Goal: Task Accomplishment & Management: Complete application form

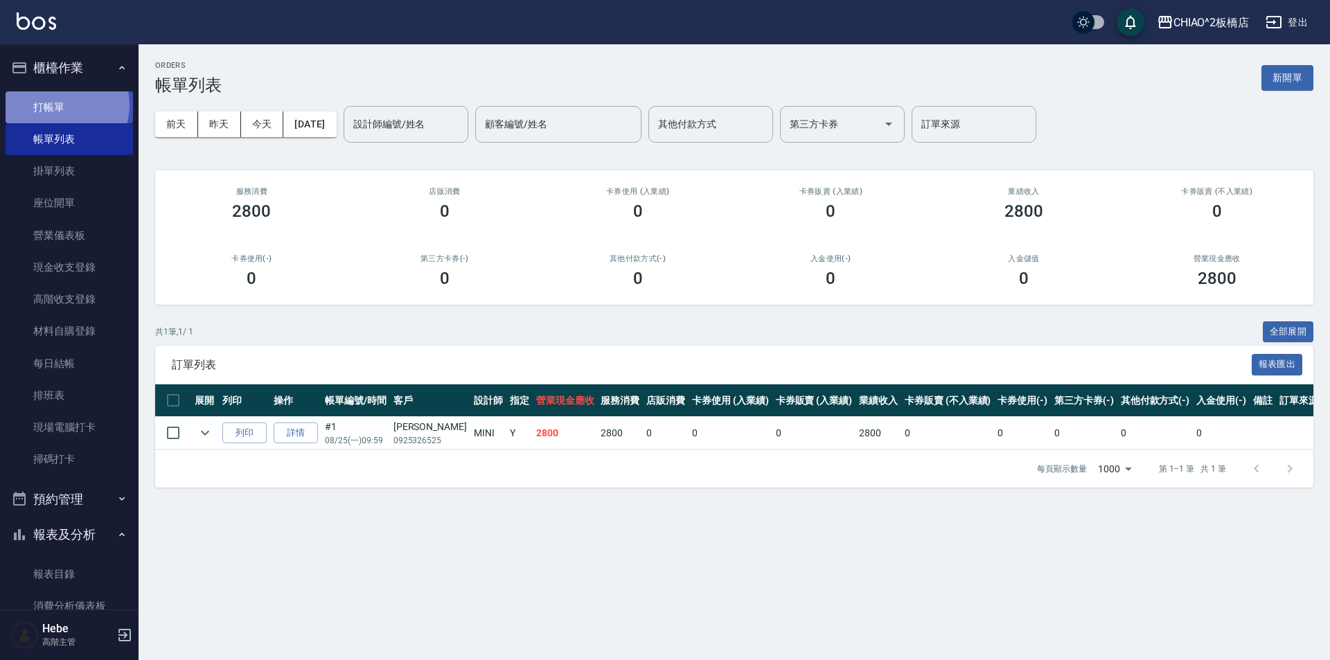
click at [58, 105] on link "打帳單" at bounding box center [69, 107] width 127 height 32
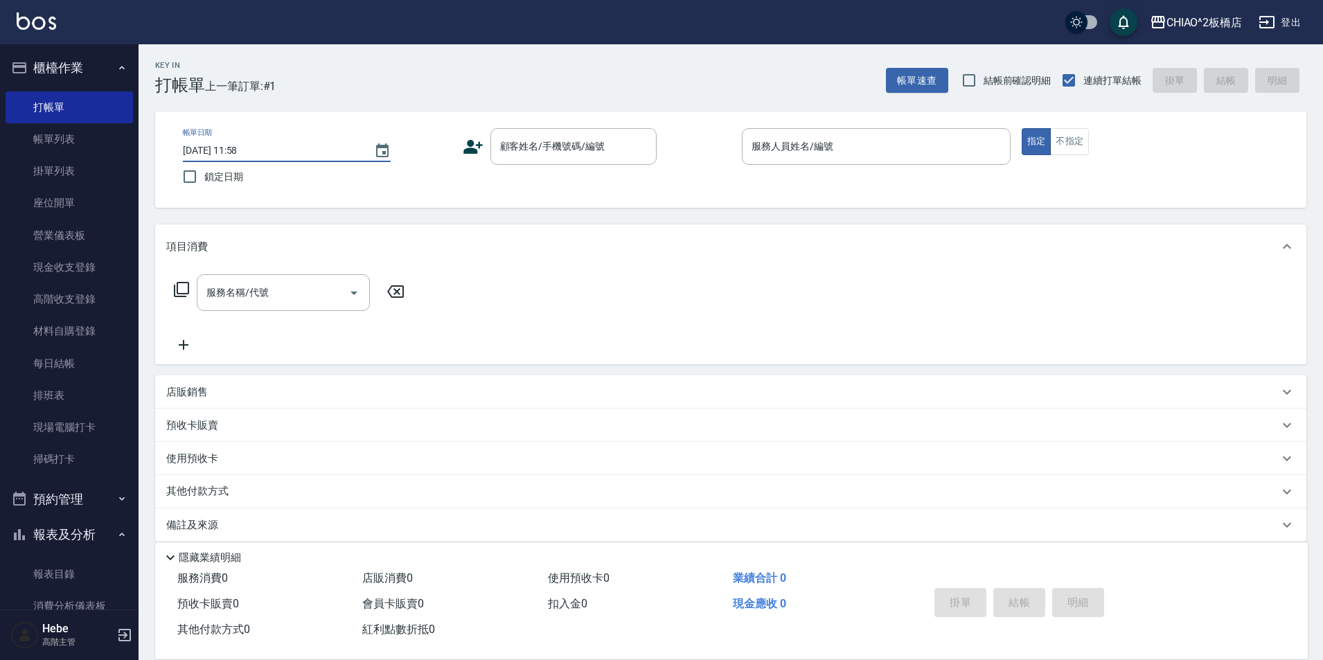
click at [238, 146] on input "[DATE] 11:58" at bounding box center [271, 150] width 177 height 23
click at [543, 139] on input "顧客姓名/手機號碼/編號" at bounding box center [563, 146] width 133 height 24
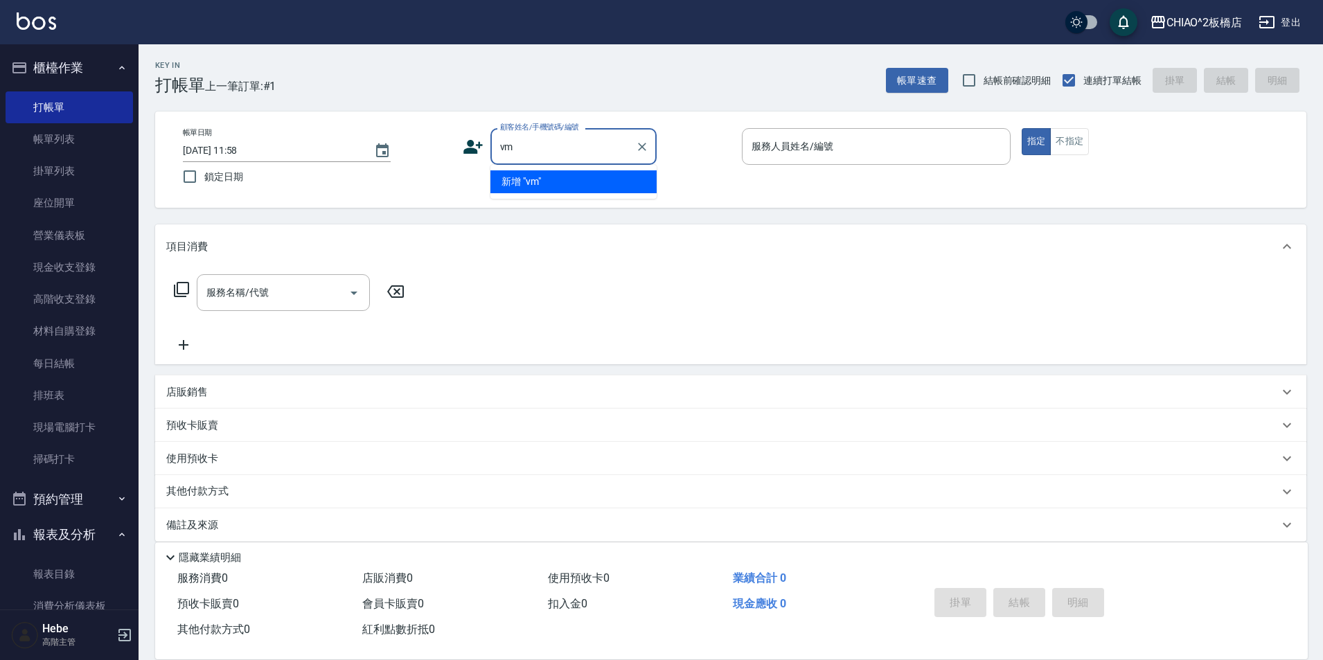
type input "v"
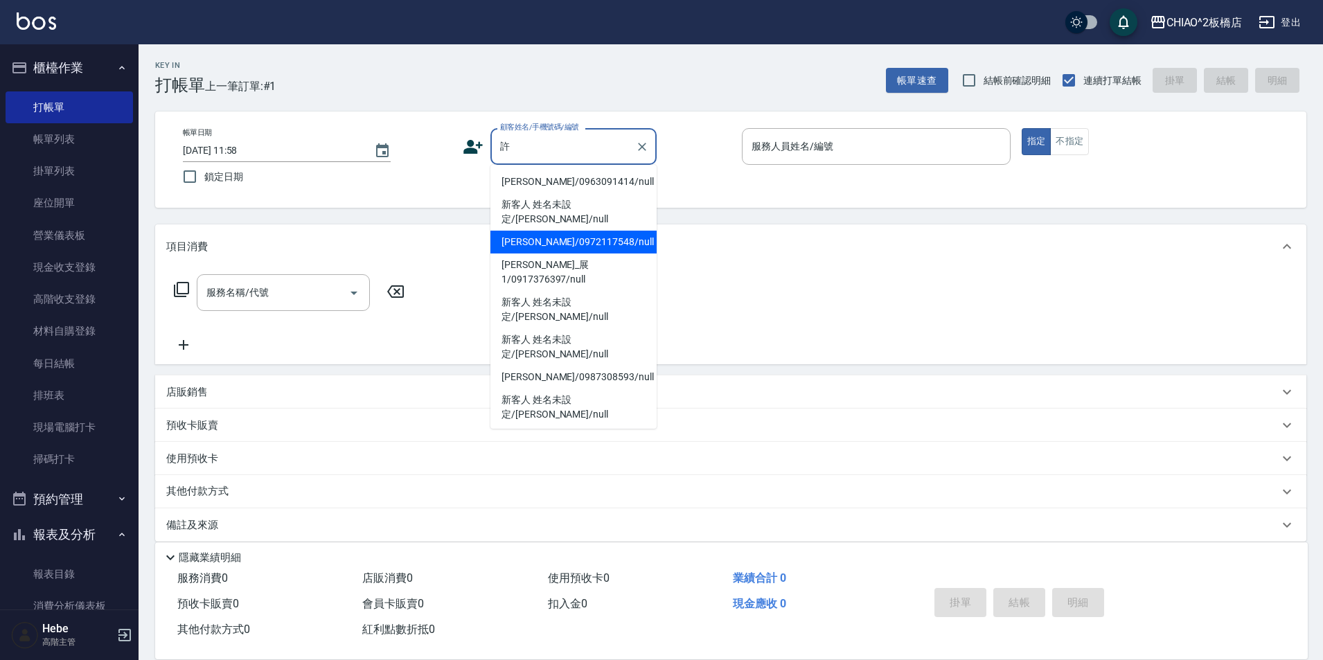
click at [560, 231] on li "[PERSON_NAME]/0972117548/null" at bounding box center [573, 242] width 166 height 23
type input "[PERSON_NAME]/0972117548/null"
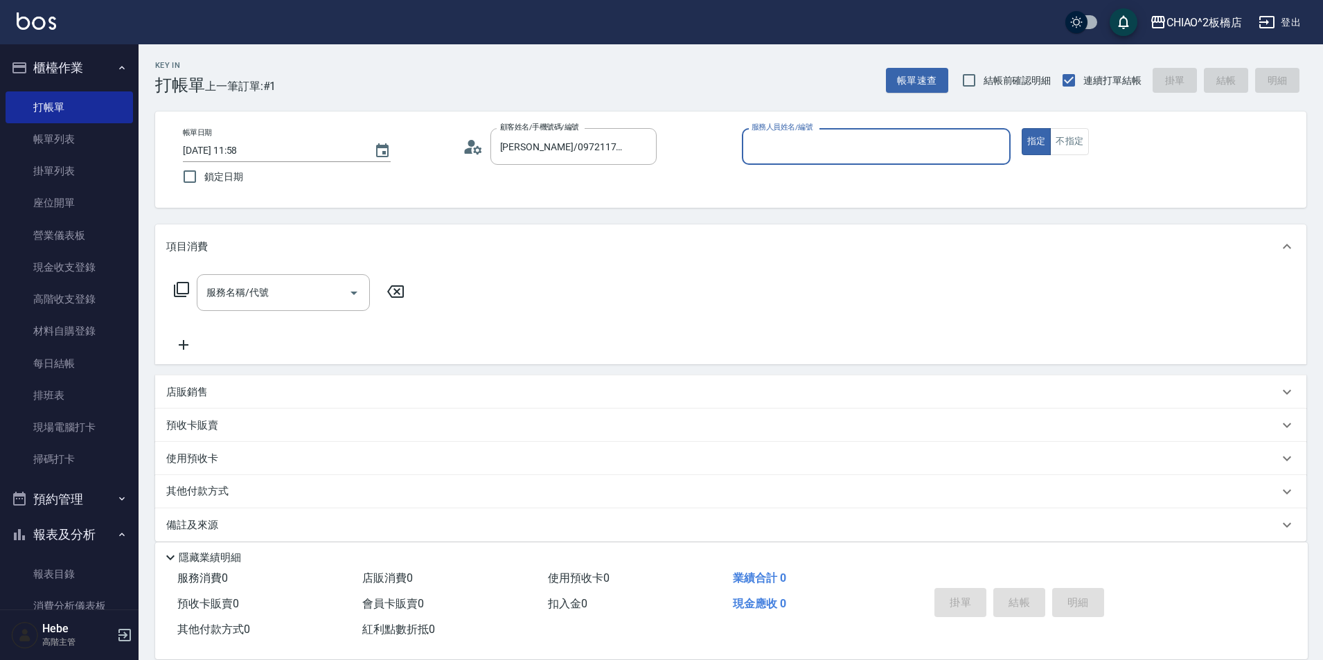
type input "Hebe(無代號)"
click at [477, 148] on icon at bounding box center [477, 149] width 8 height 8
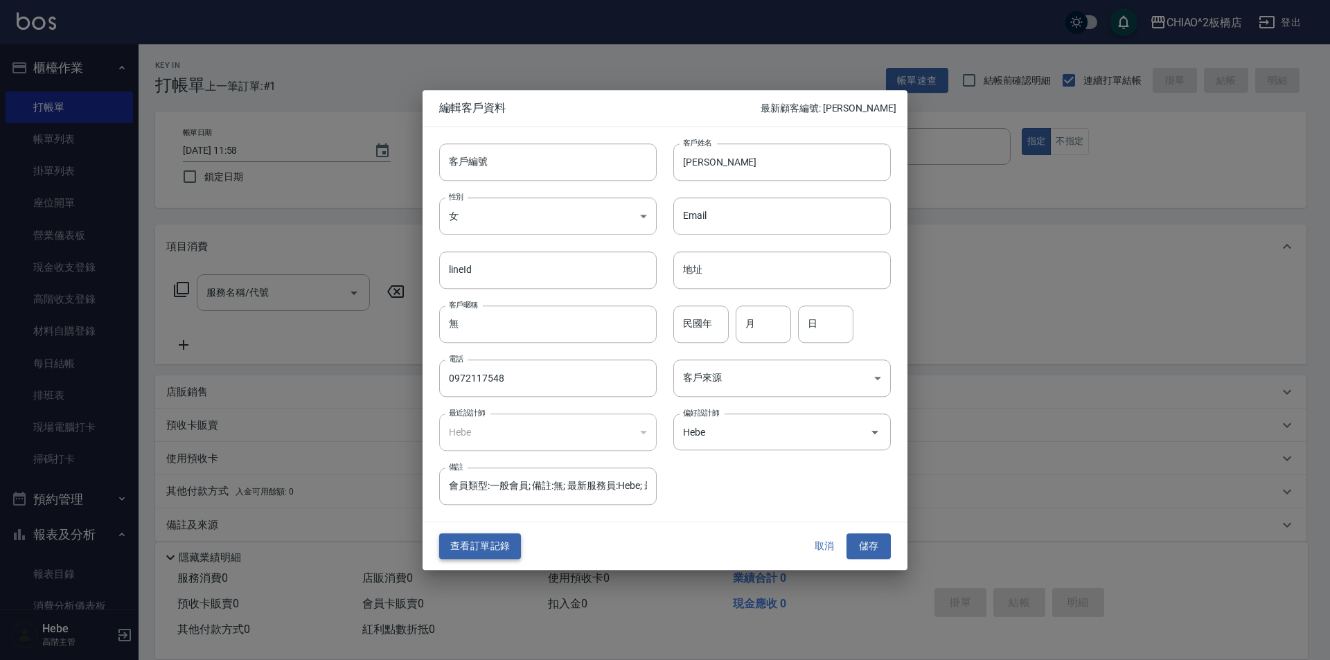
click at [496, 546] on button "查看訂單記錄" at bounding box center [480, 547] width 82 height 26
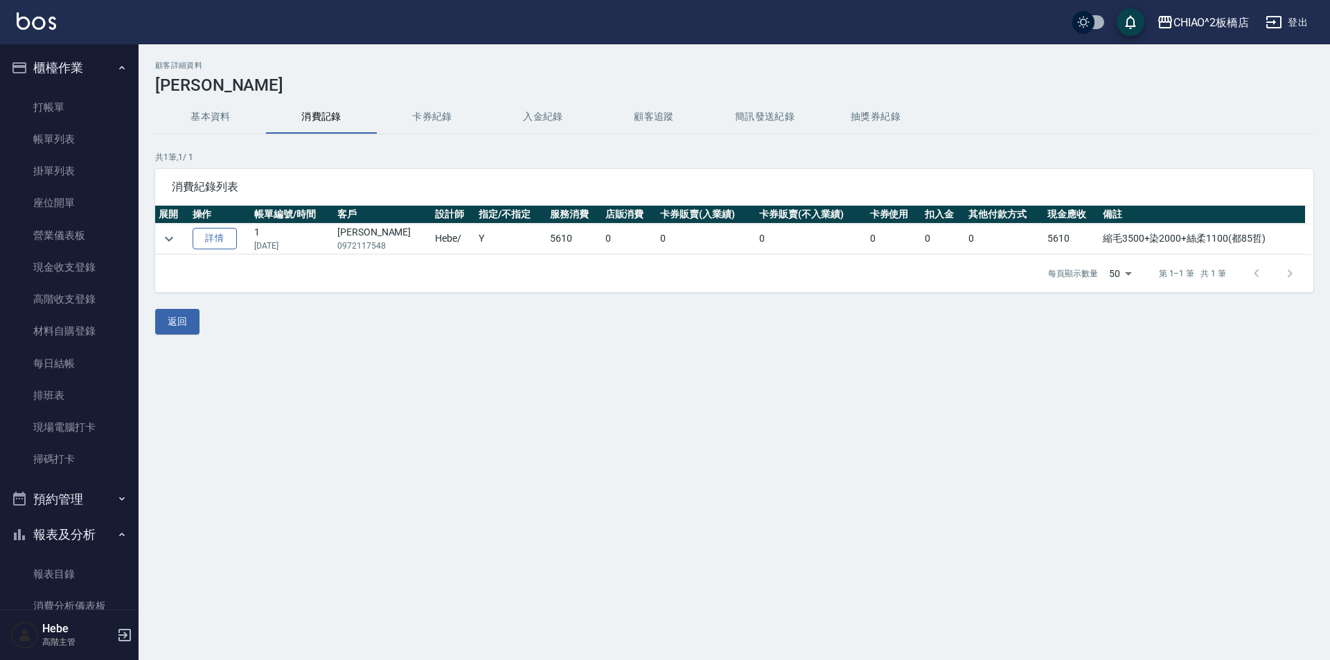
click at [220, 239] on link "詳情" at bounding box center [215, 238] width 44 height 21
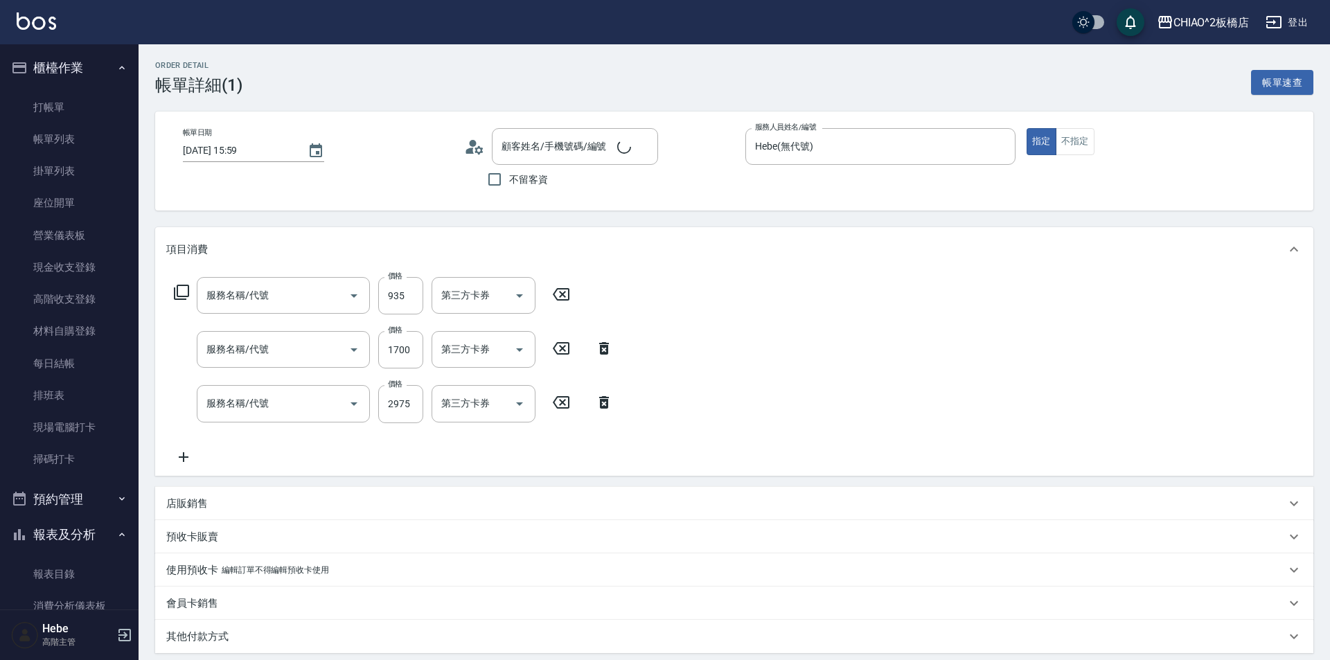
type input "[DATE] 15:59"
type input "Hebe(無代號)"
type input "縮毛3500+染2000+絲柔1100(都85哲)"
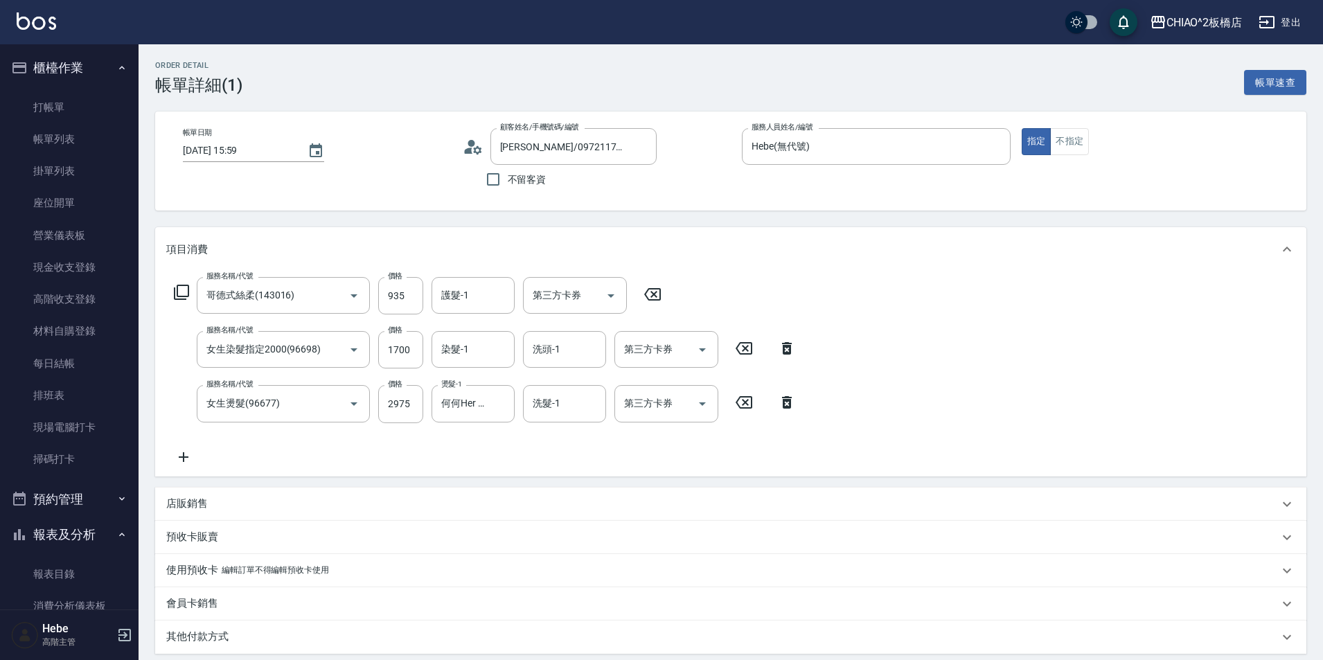
type input "[PERSON_NAME]/0972117548/null"
type input "哥德式絲柔(143016)"
type input "女生染髮指定2000(96698)"
type input "女生燙髮(96677)"
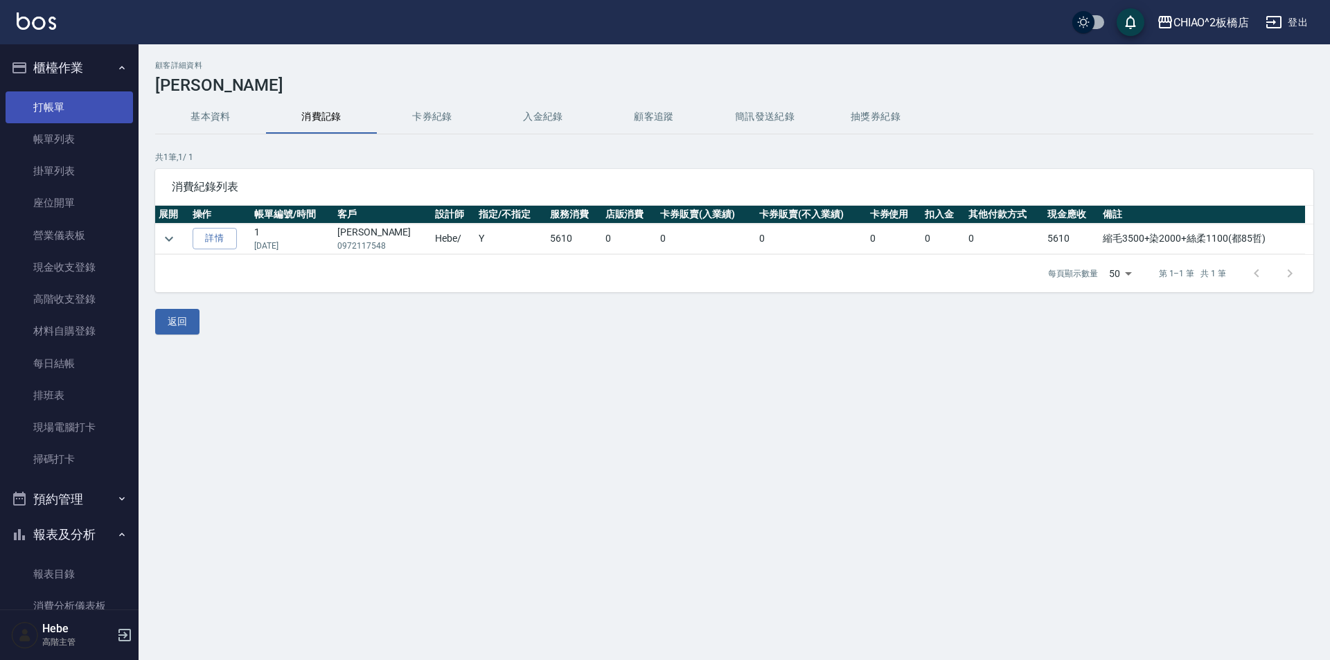
click at [49, 108] on link "打帳單" at bounding box center [69, 107] width 127 height 32
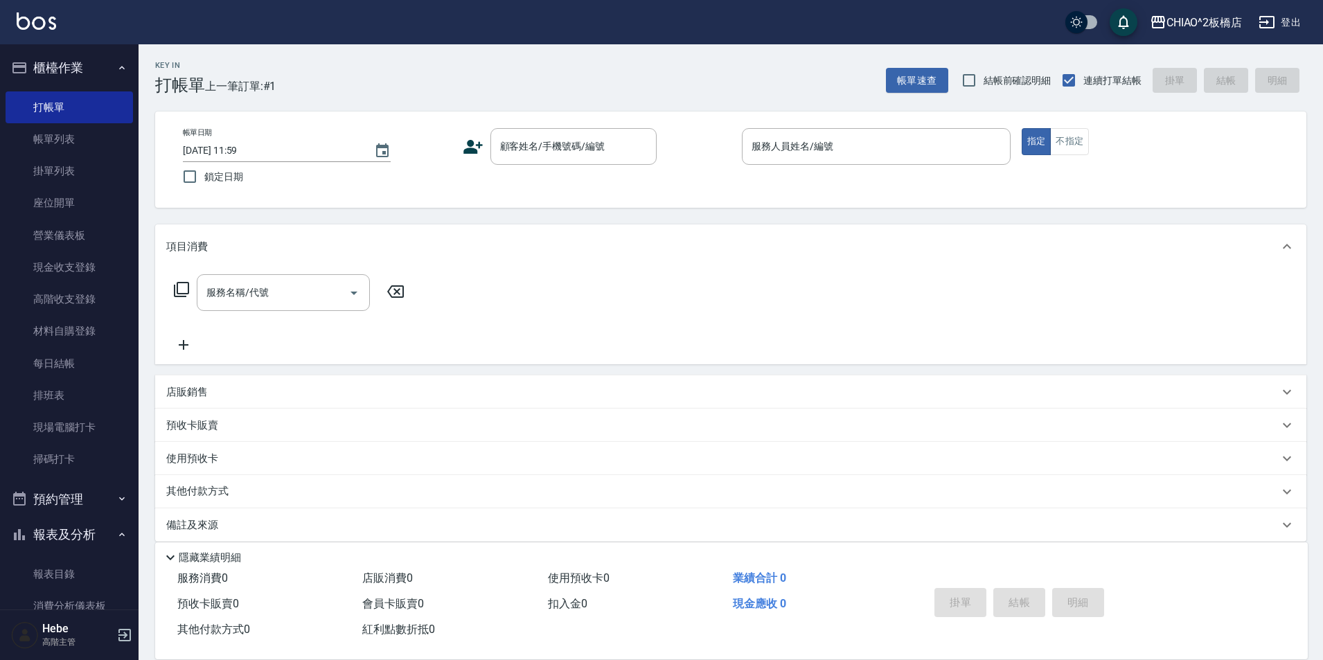
click at [477, 146] on icon at bounding box center [473, 146] width 21 height 21
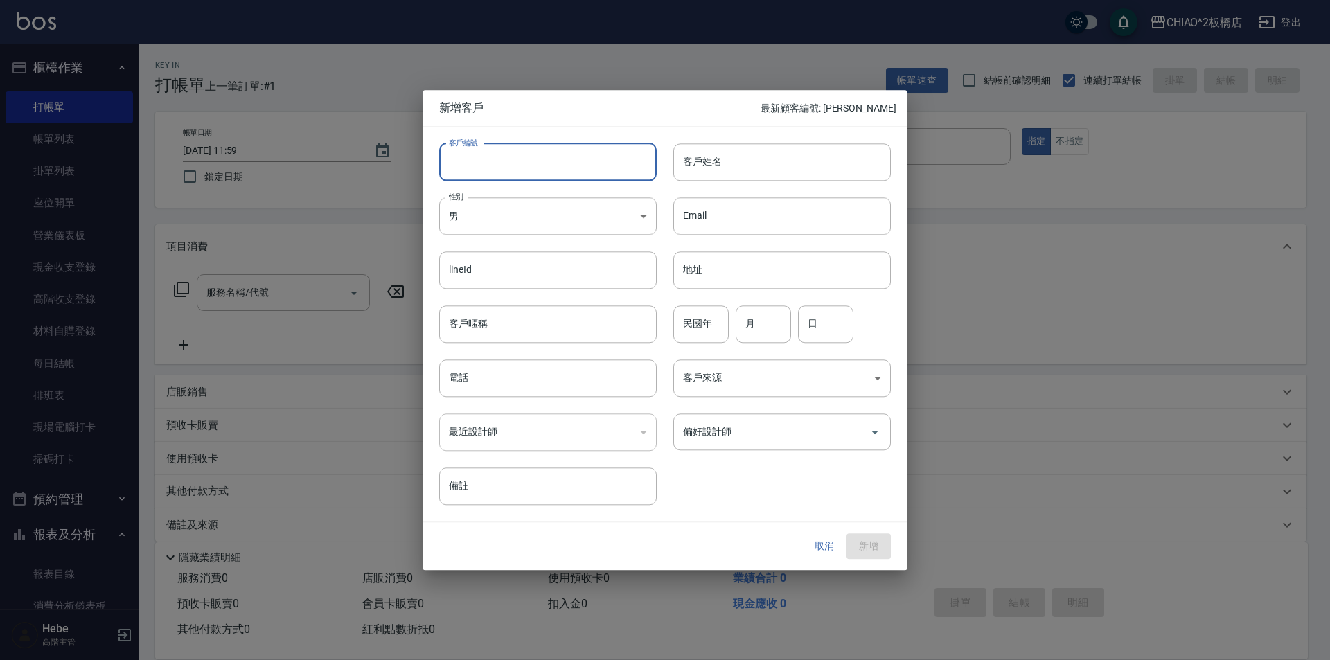
drag, startPoint x: 522, startPoint y: 153, endPoint x: 497, endPoint y: 153, distance: 25.6
click at [518, 154] on input "客戶編號" at bounding box center [547, 161] width 217 height 37
type input "煌"
click at [702, 171] on input "客戶姓名" at bounding box center [781, 161] width 217 height 37
type input "[PERSON_NAME]"
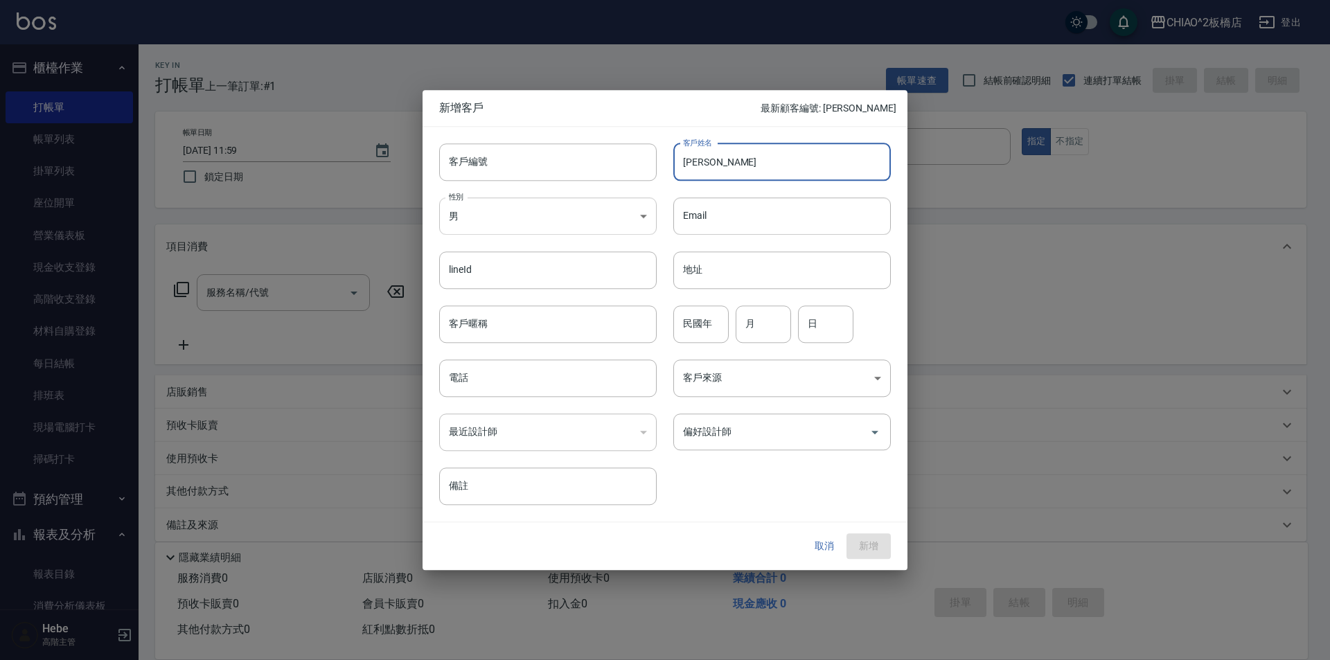
click at [575, 223] on body "CHIAO^2板橋店 登出 櫃檯作業 打帳單 帳單列表 掛單列表 座位開單 營業儀表板 現金收支登錄 高階收支登錄 材料自購登錄 每日結帳 排班表 現場電腦打…" at bounding box center [665, 337] width 1330 height 675
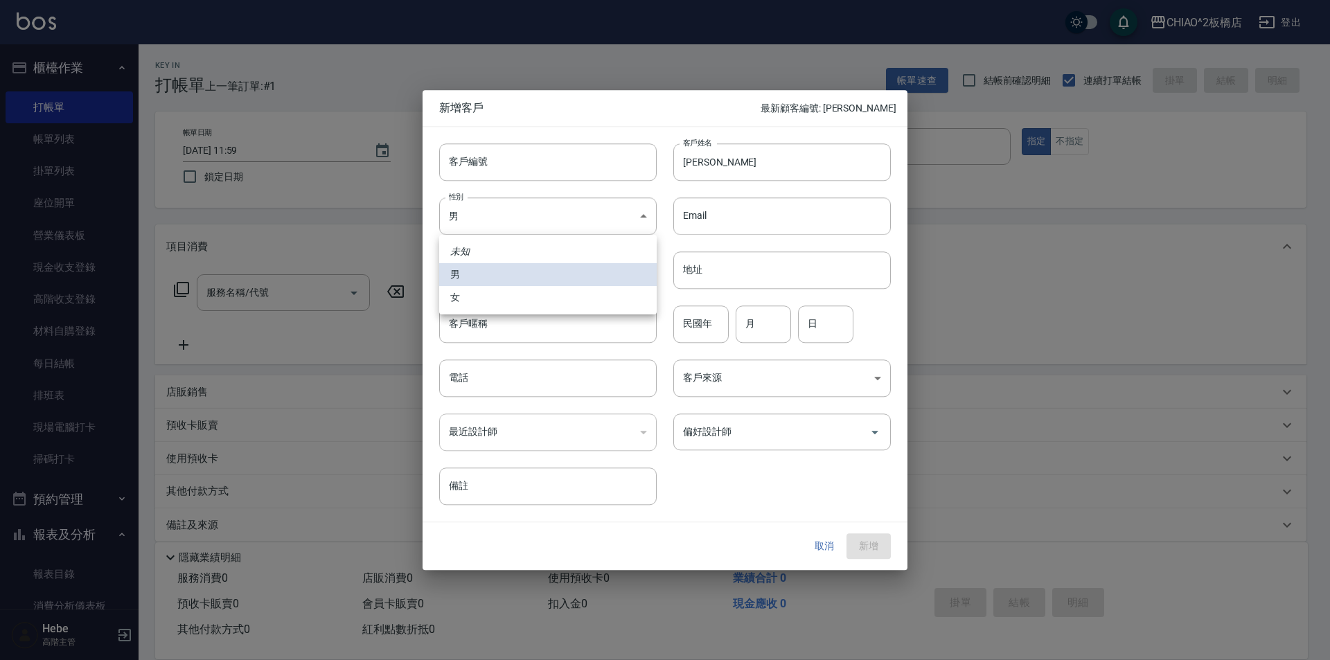
click at [481, 291] on li "女" at bounding box center [547, 297] width 217 height 23
type input "[DEMOGRAPHIC_DATA]"
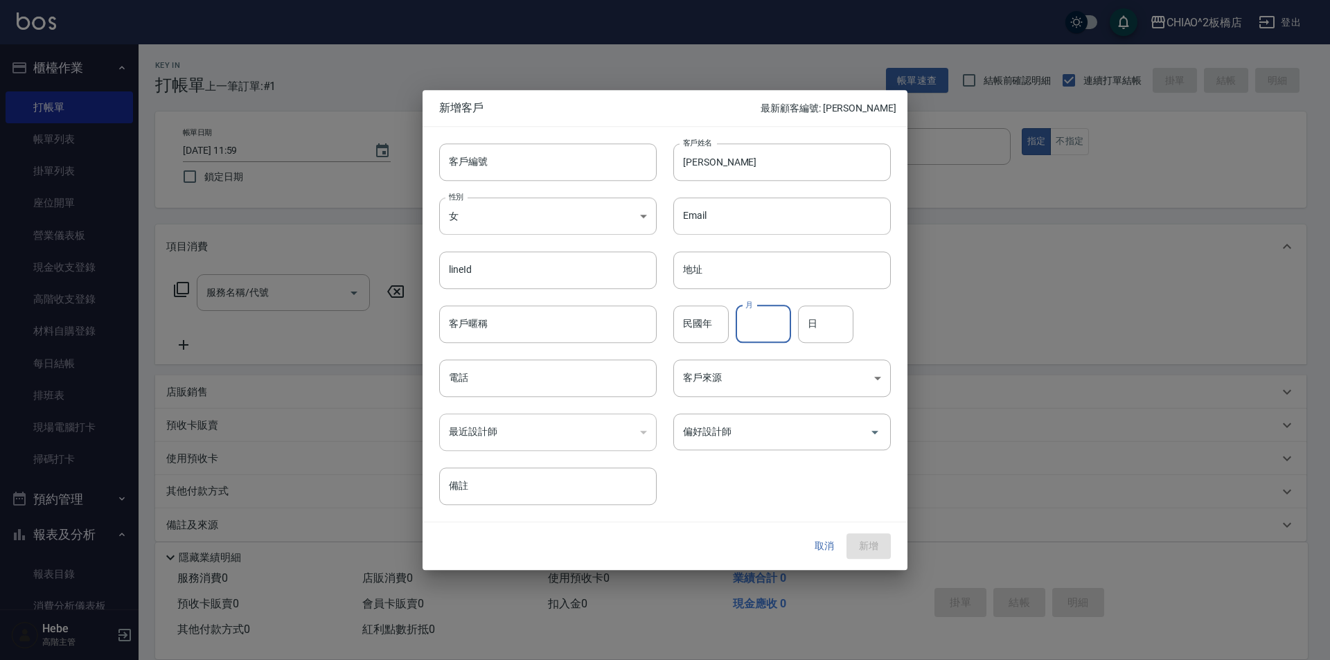
click at [763, 328] on input "月" at bounding box center [763, 323] width 55 height 37
type input "9"
click at [810, 330] on input "日" at bounding box center [825, 323] width 55 height 37
type input "3"
type input "29"
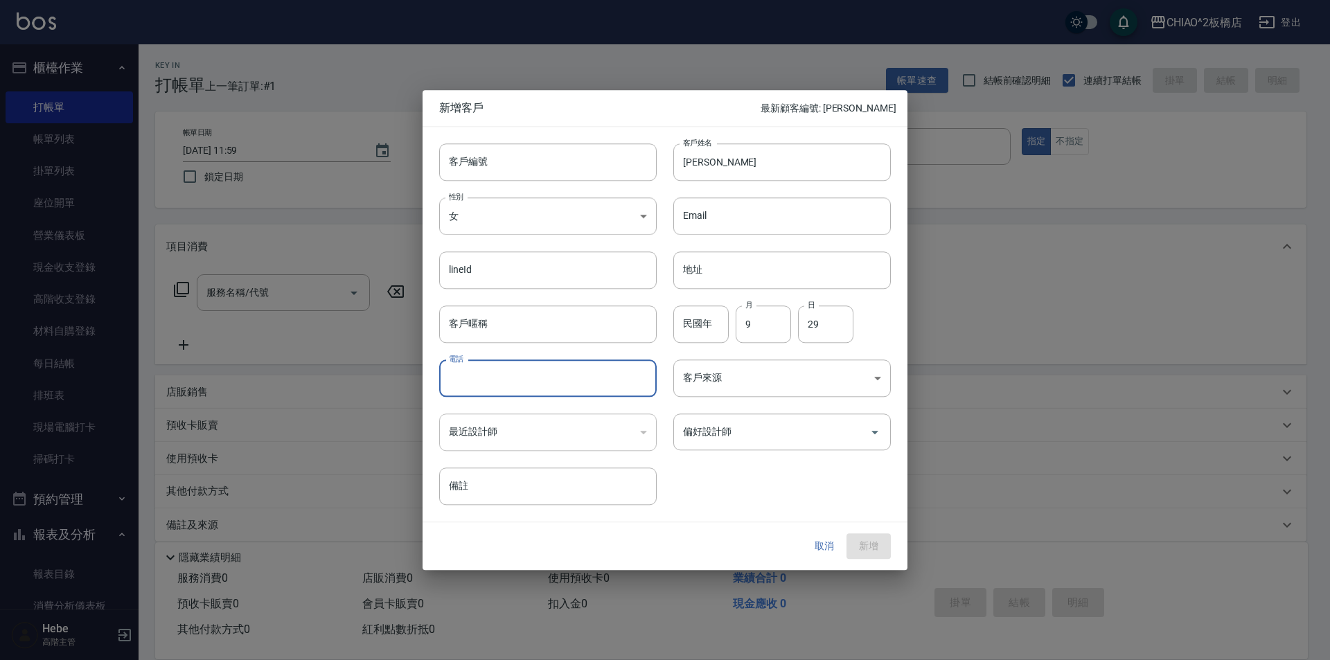
click at [537, 381] on input "電話" at bounding box center [547, 377] width 217 height 37
type input "0920306235"
click at [700, 377] on body "CHIAO^2板橋店 登出 櫃檯作業 打帳單 帳單列表 掛單列表 座位開單 營業儀表板 現金收支登錄 高階收支登錄 材料自購登錄 每日結帳 排班表 現場電腦打…" at bounding box center [665, 337] width 1330 height 675
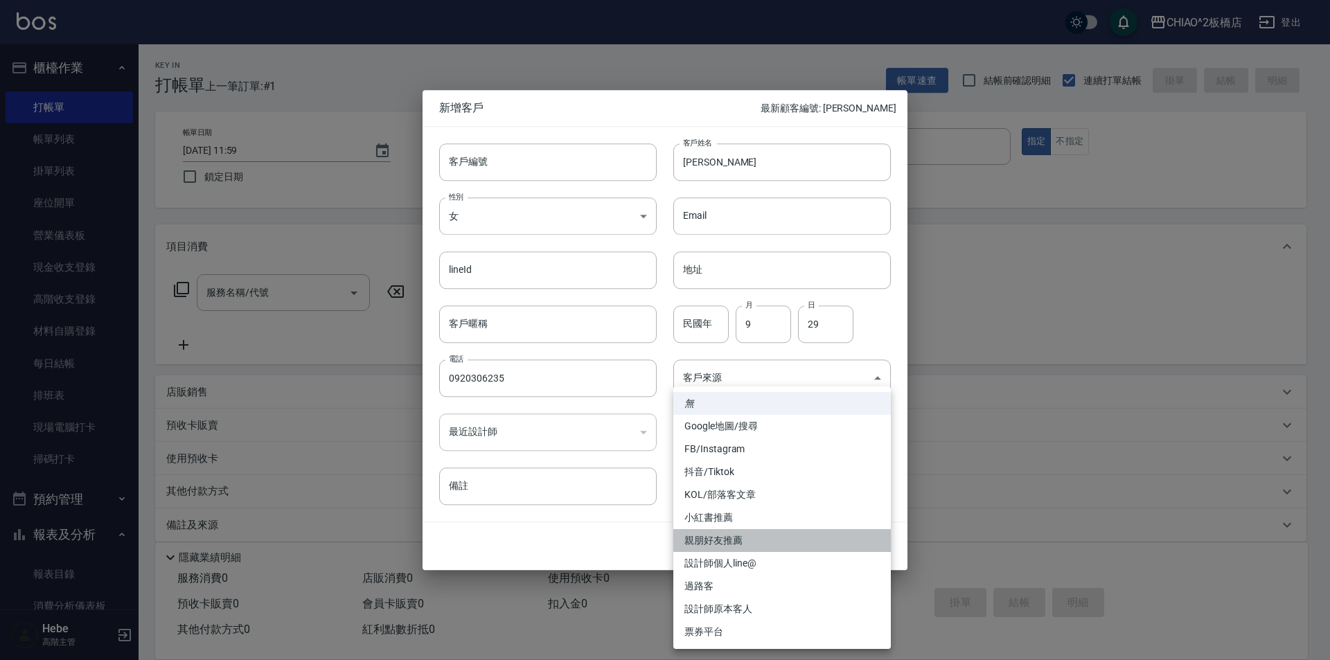
click at [715, 542] on li "親朋好友推薦" at bounding box center [781, 540] width 217 height 23
type input "親朋好友推薦"
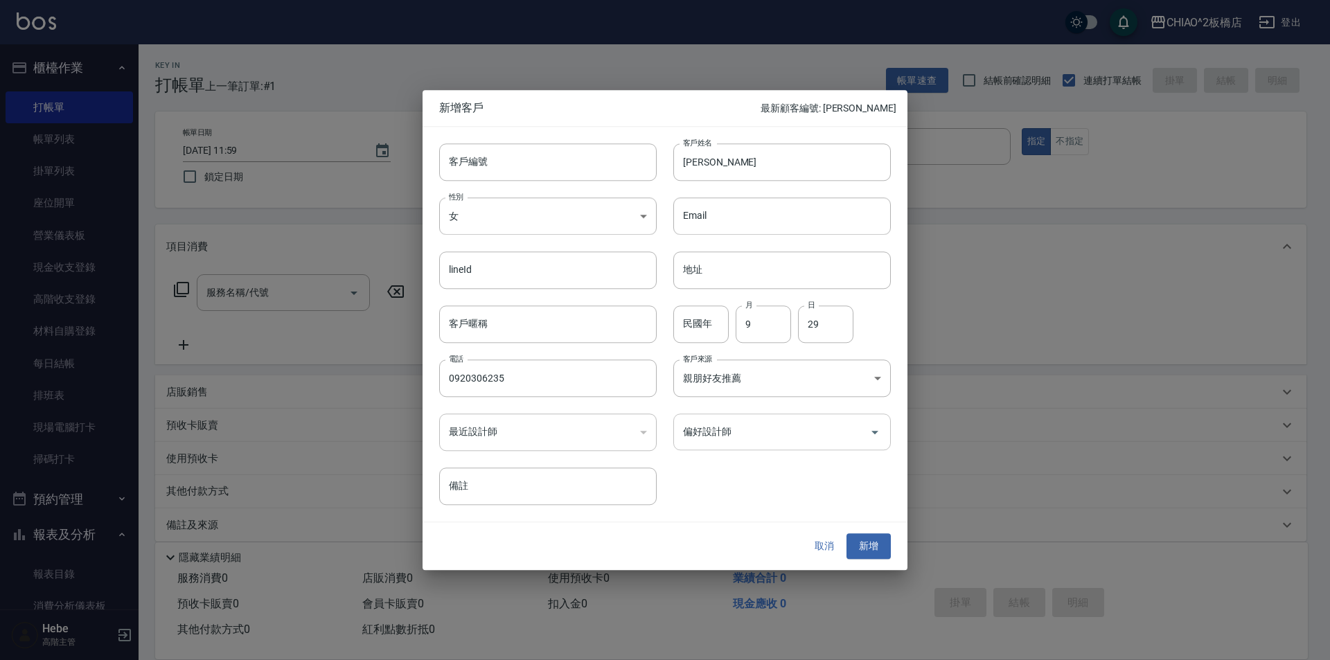
click at [707, 437] on input "偏好設計師" at bounding box center [771, 432] width 184 height 24
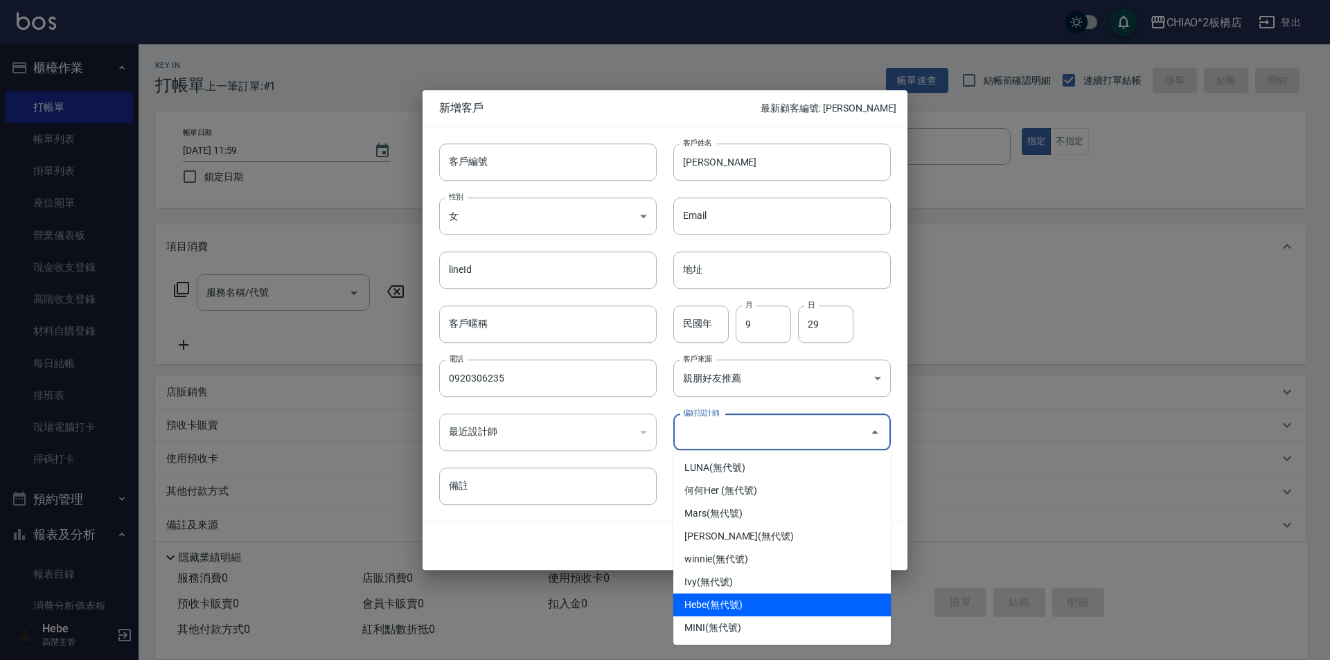
click at [726, 600] on li "Hebe(無代號)" at bounding box center [781, 605] width 217 height 23
type input "Hebe"
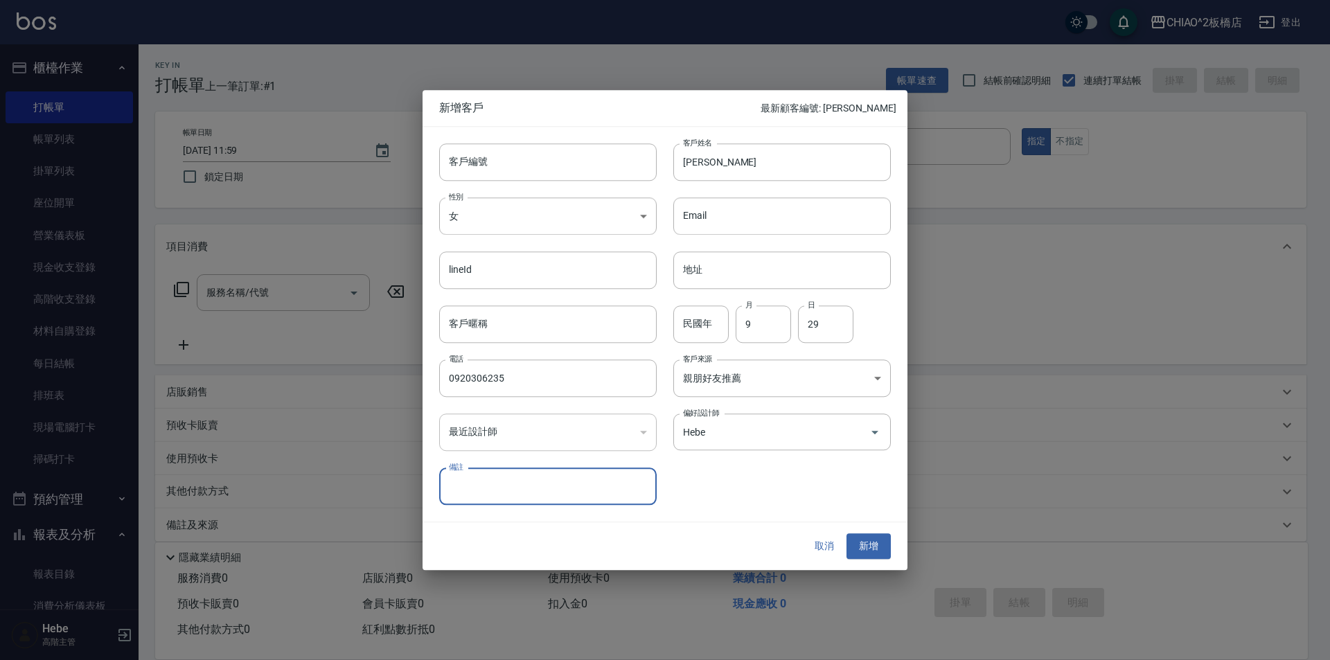
click at [517, 489] on input "備註" at bounding box center [547, 486] width 217 height 37
type input "ㄒ"
type input "[PERSON_NAME]4000+染2000+護1300/85折"
click at [866, 543] on button "新增" at bounding box center [868, 547] width 44 height 26
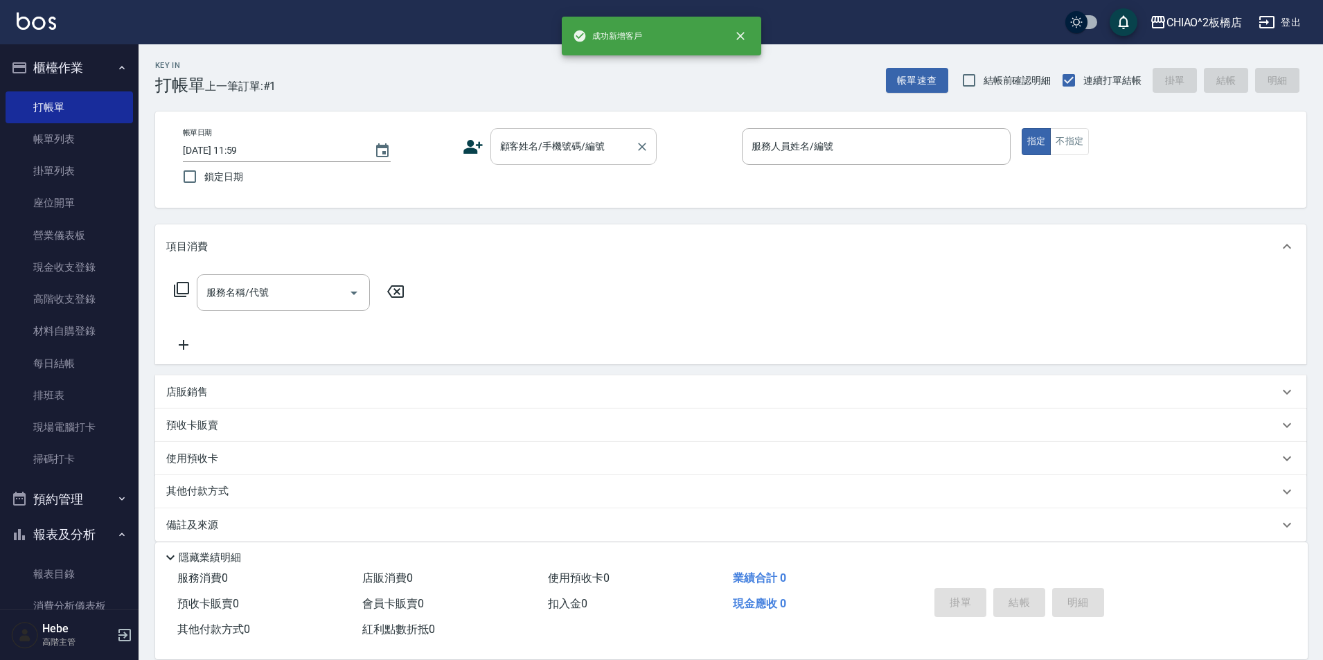
click at [535, 134] on div "顧客姓名/手機號碼/編號 顧客姓名/手機號碼/編號" at bounding box center [573, 146] width 166 height 37
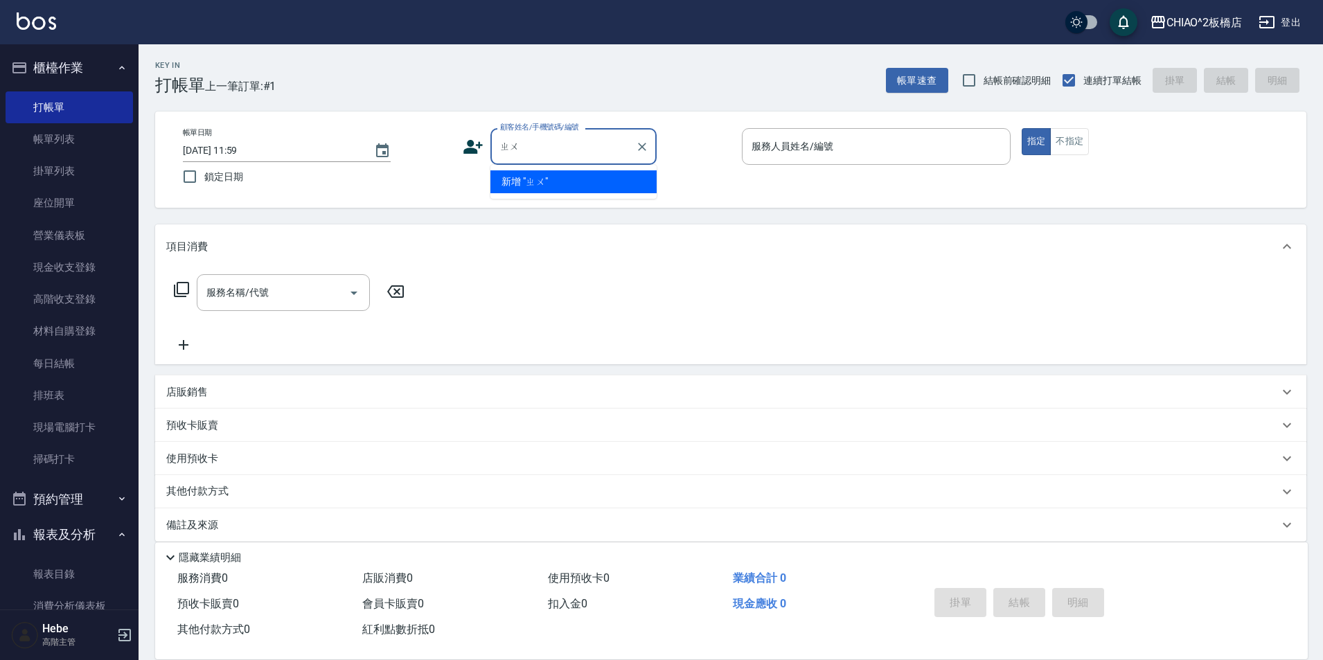
type input "ㄓ"
